Goal: Task Accomplishment & Management: Manage account settings

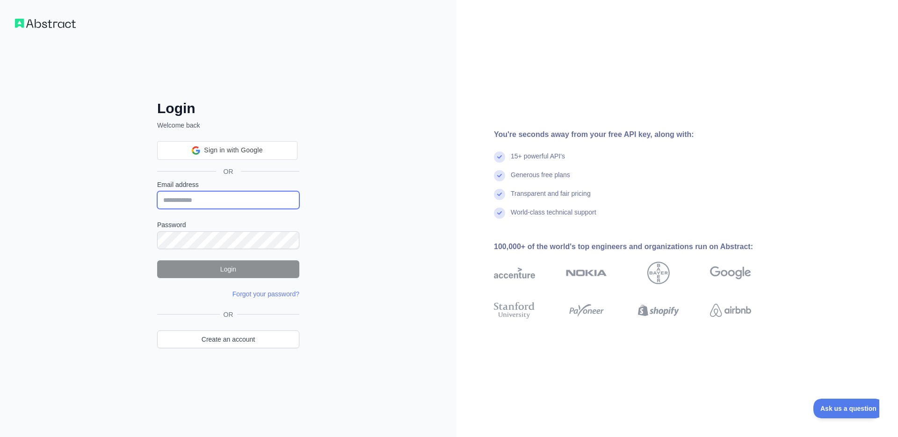
click at [222, 203] on input "Email address" at bounding box center [228, 200] width 142 height 18
type input "**********"
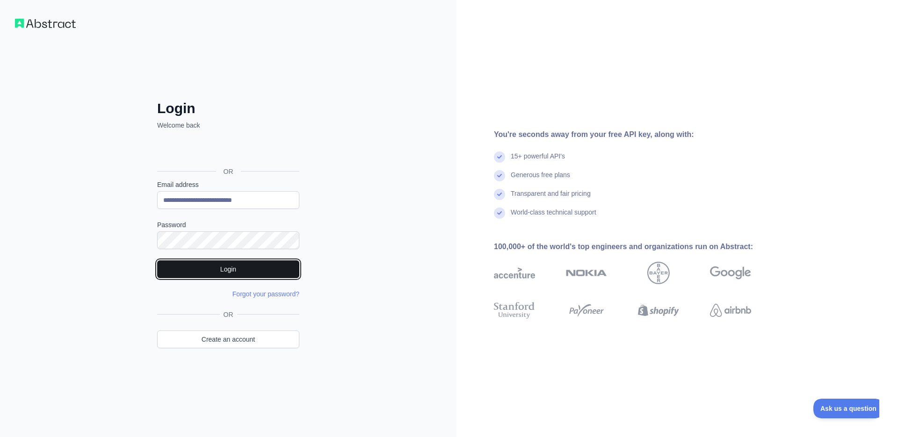
click at [278, 266] on button "Login" at bounding box center [228, 269] width 142 height 18
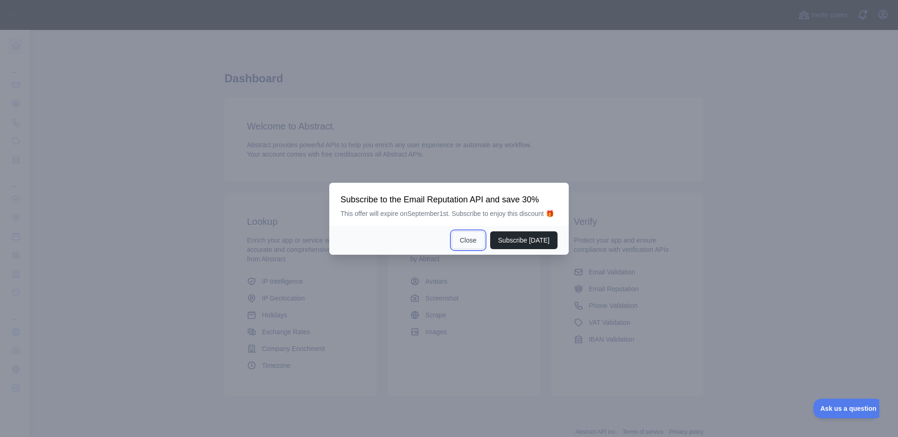
click at [472, 240] on button "Close" at bounding box center [468, 240] width 33 height 18
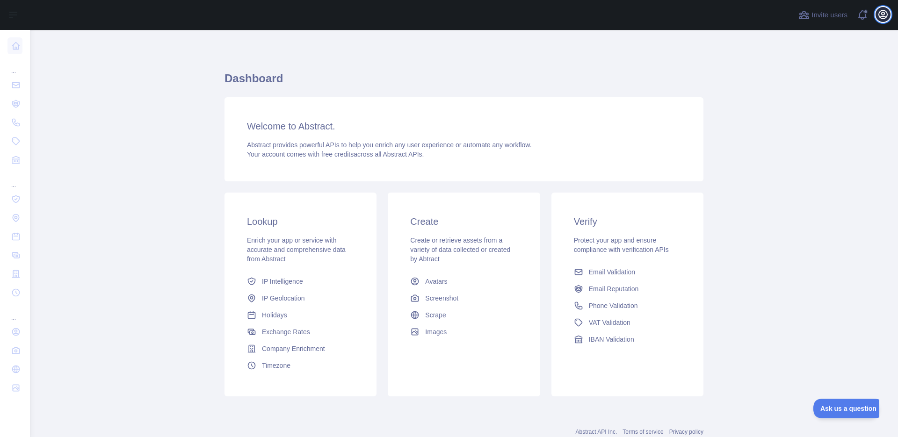
click at [879, 18] on icon "button" at bounding box center [882, 14] width 11 height 11
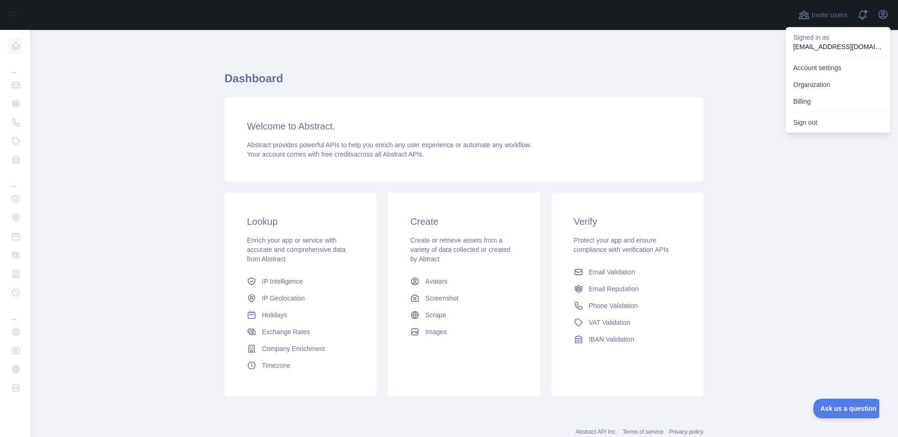
click at [795, 155] on main "Dashboard Welcome to Abstract. Abstract provides powerful APIs to help you enri…" at bounding box center [464, 233] width 868 height 407
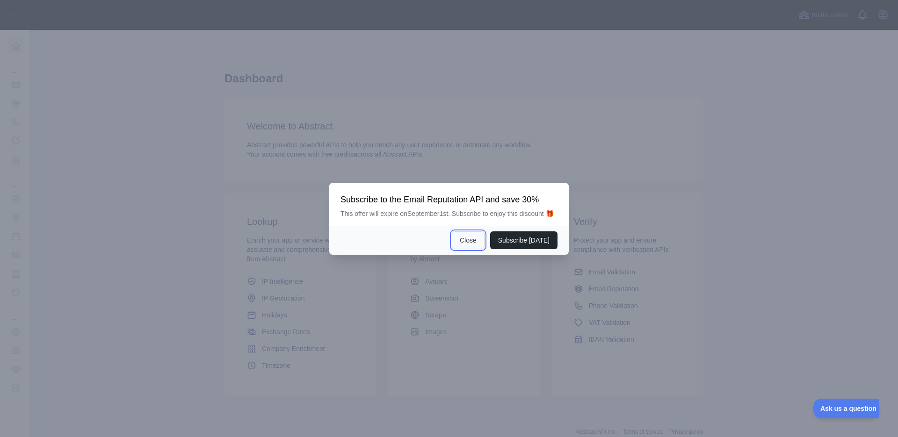
click at [477, 239] on button "Close" at bounding box center [468, 240] width 33 height 18
